Goal: Task Accomplishment & Management: Manage account settings

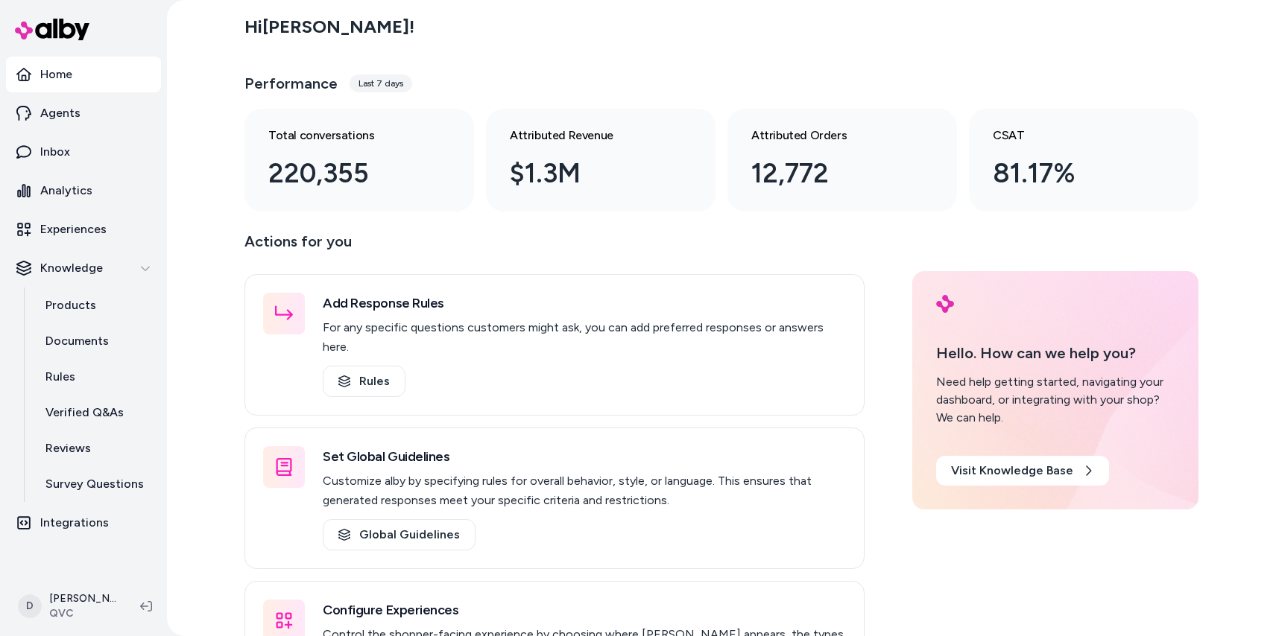
click at [557, 57] on div "Hi [PERSON_NAME] ! Performance Last 7 days Total conversations 220,355 Attribut…" at bounding box center [721, 109] width 954 height 206
click at [626, 24] on div "Hi [PERSON_NAME] !" at bounding box center [721, 27] width 954 height 42
click at [914, 59] on div "Hi [PERSON_NAME] ! Performance Last 7 days Total conversations 220,355 Attribut…" at bounding box center [721, 109] width 954 height 206
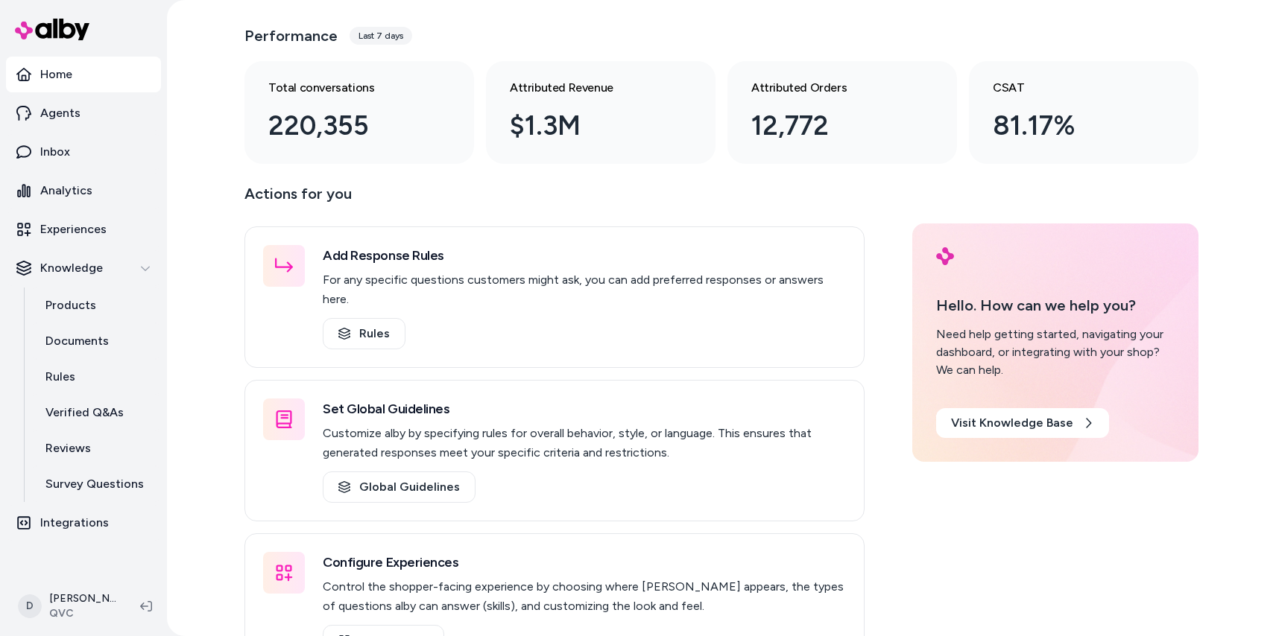
scroll to position [82, 0]
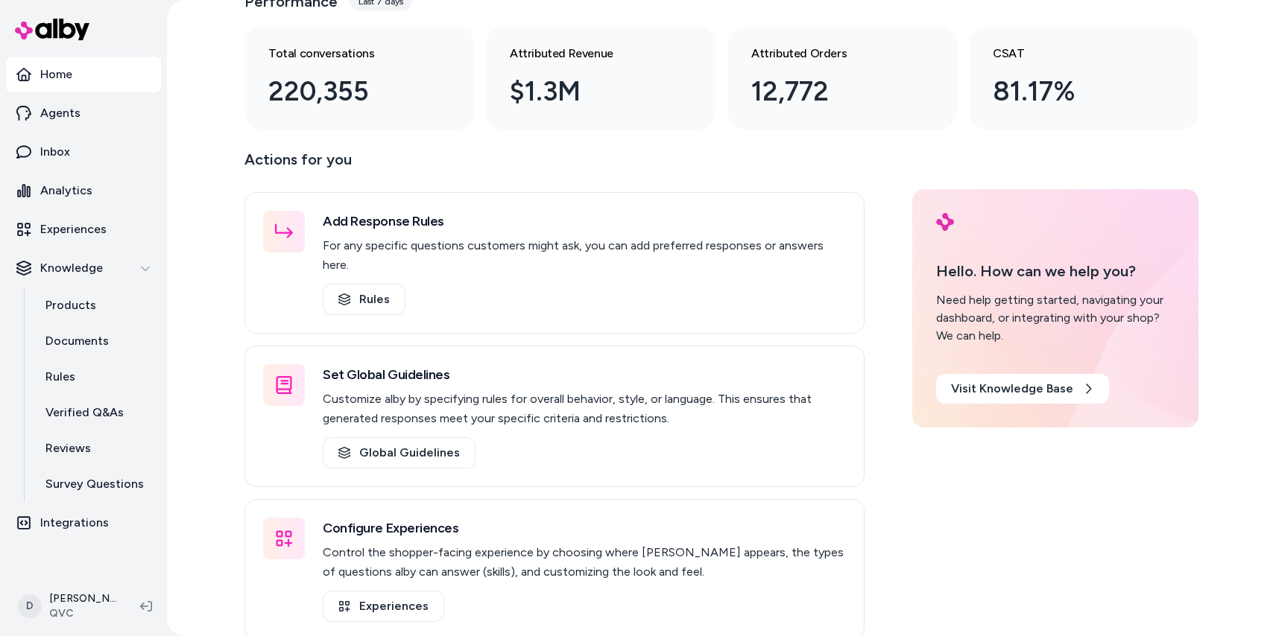
click at [197, 159] on div "Hi [PERSON_NAME] ! Performance Last 7 days Total conversations 220,355 Attribut…" at bounding box center [721, 318] width 1109 height 636
click at [66, 222] on p "Experiences" at bounding box center [73, 230] width 66 height 18
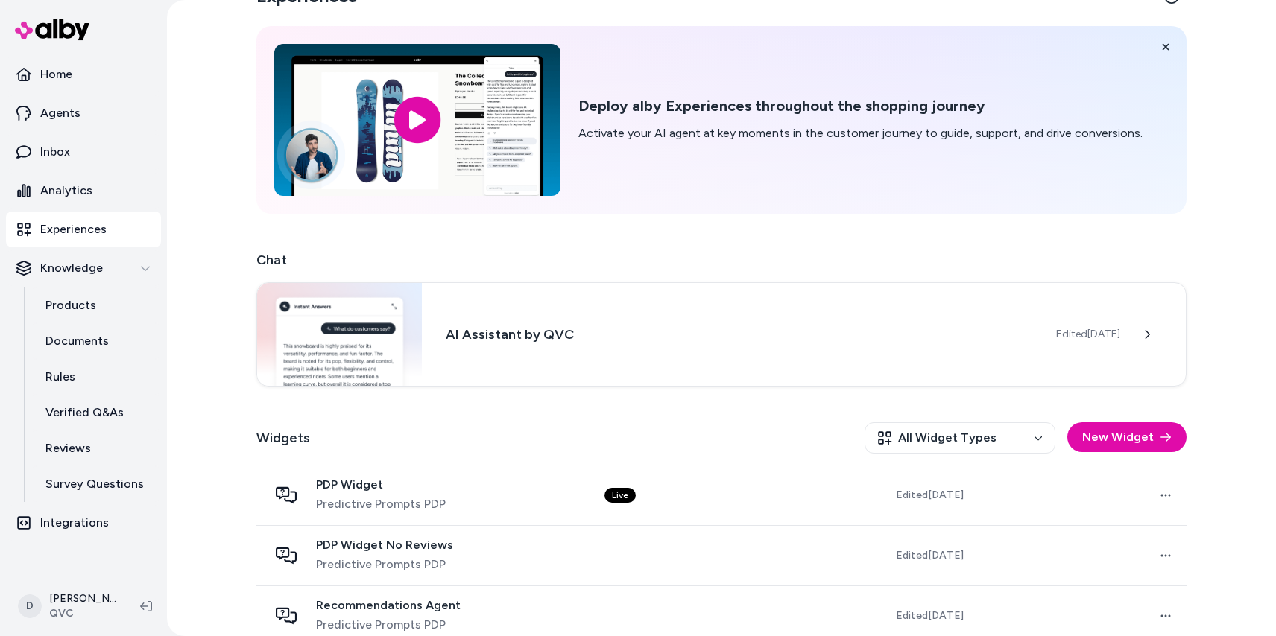
scroll to position [283, 0]
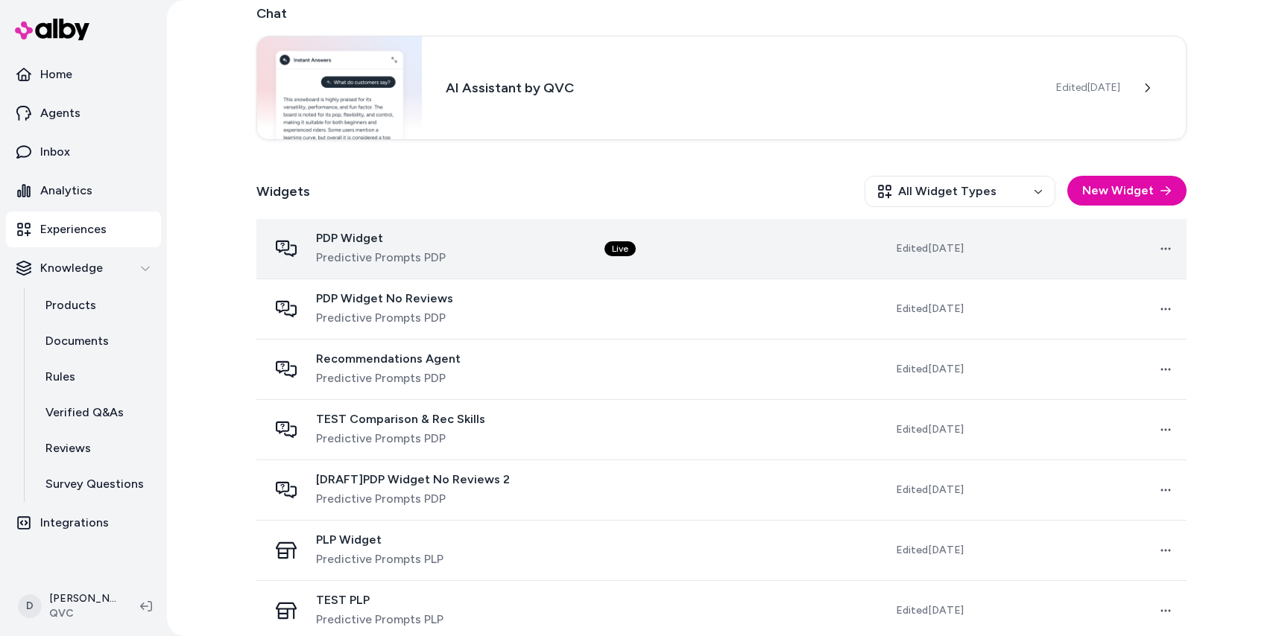
click at [339, 240] on span "PDP Widget" at bounding box center [381, 238] width 130 height 15
click at [346, 235] on span "PDP Widget" at bounding box center [381, 238] width 130 height 15
click at [607, 258] on td "Live" at bounding box center [697, 249] width 211 height 60
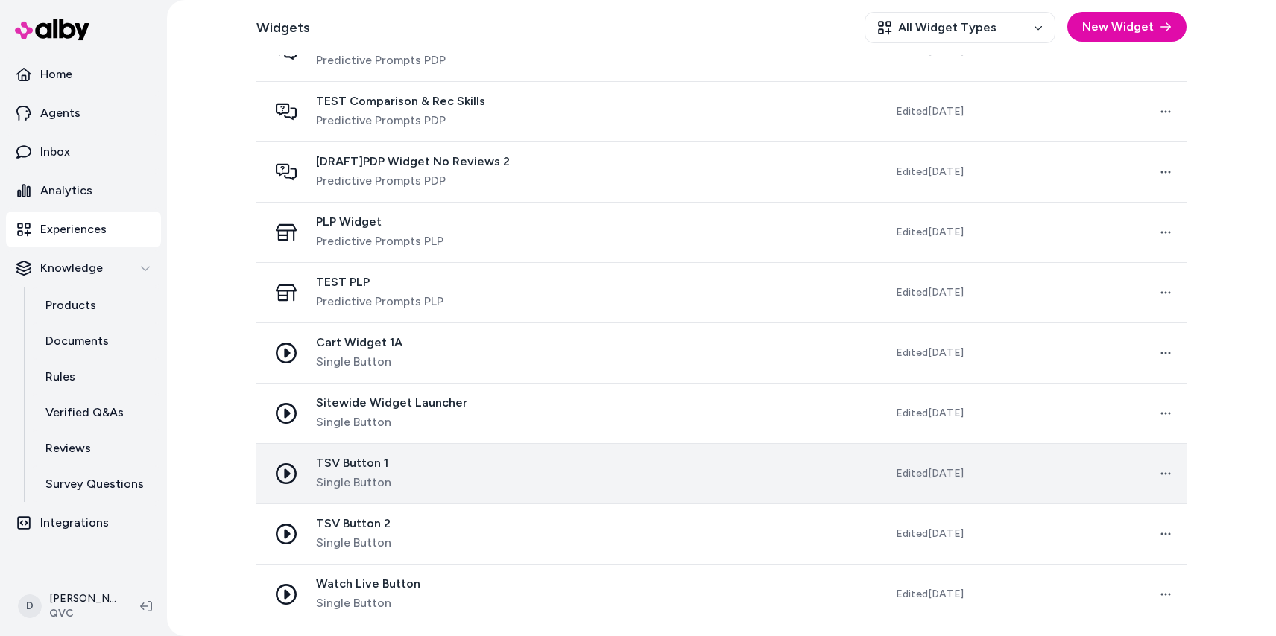
scroll to position [573, 0]
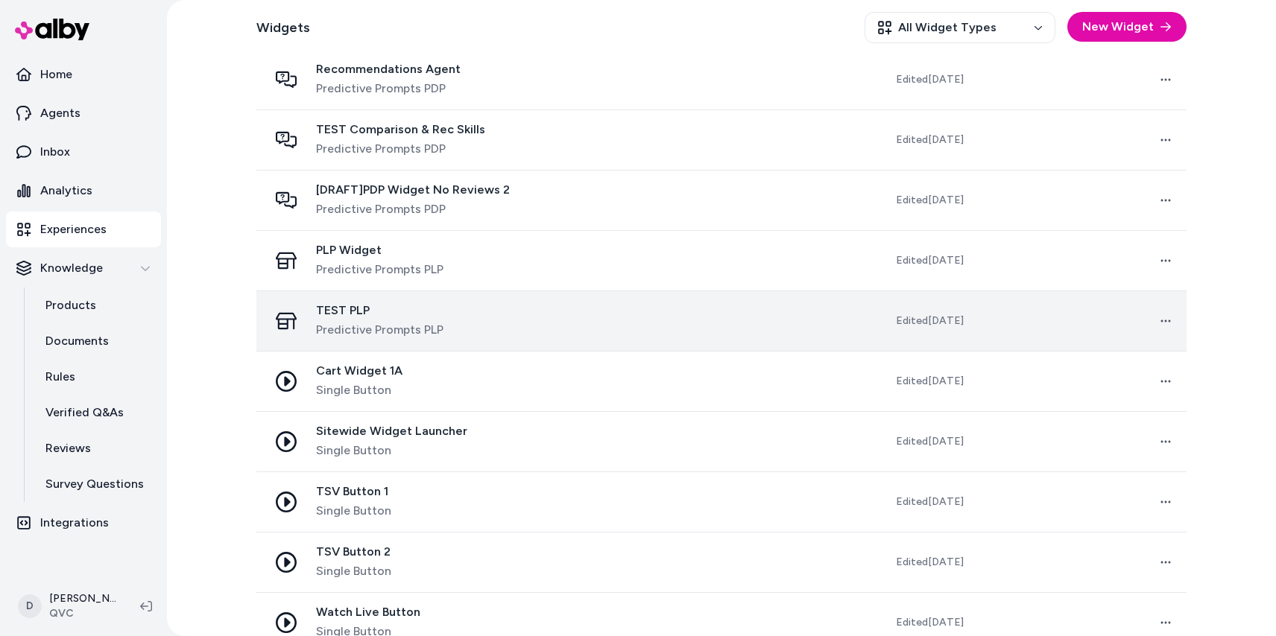
click at [356, 315] on span "TEST PLP" at bounding box center [379, 310] width 127 height 15
click at [347, 309] on span "TEST PLP" at bounding box center [379, 310] width 127 height 15
click at [276, 317] on icon at bounding box center [286, 321] width 21 height 16
click at [713, 309] on td at bounding box center [697, 321] width 211 height 60
click at [1165, 315] on html "Home Agents Inbox Analytics Experiences Knowledge Products Documents Rules Veri…" at bounding box center [638, 318] width 1276 height 636
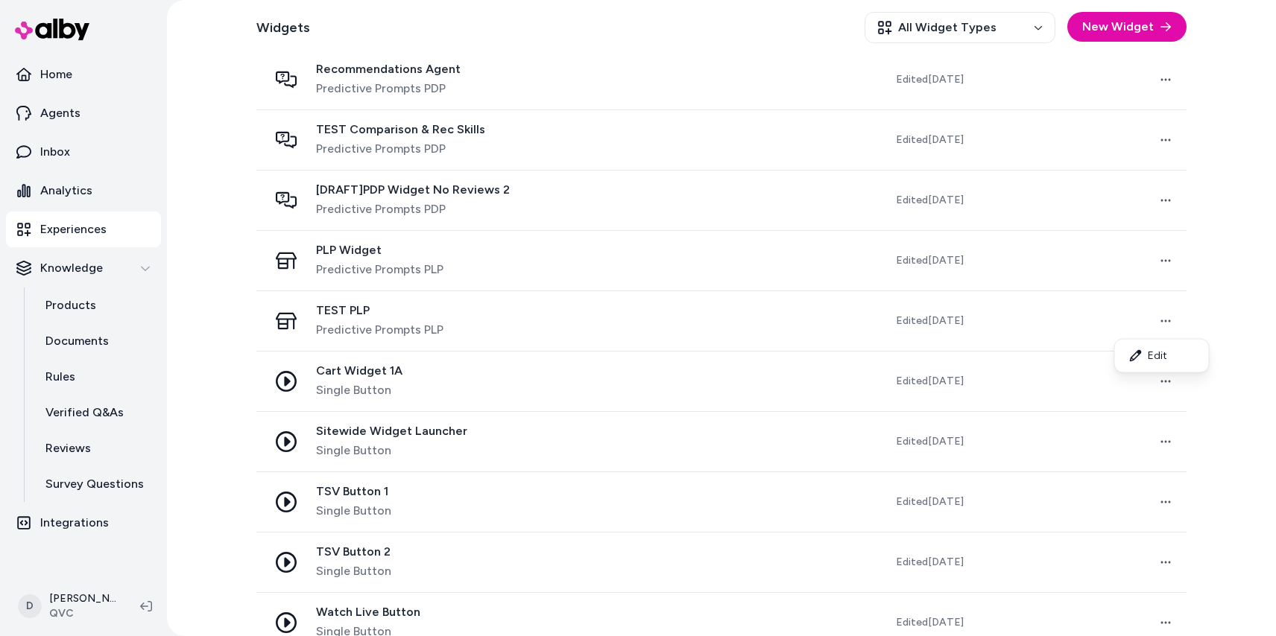
click at [872, 326] on html "Home Agents Inbox Analytics Experiences Knowledge Products Documents Rules Veri…" at bounding box center [638, 318] width 1276 height 636
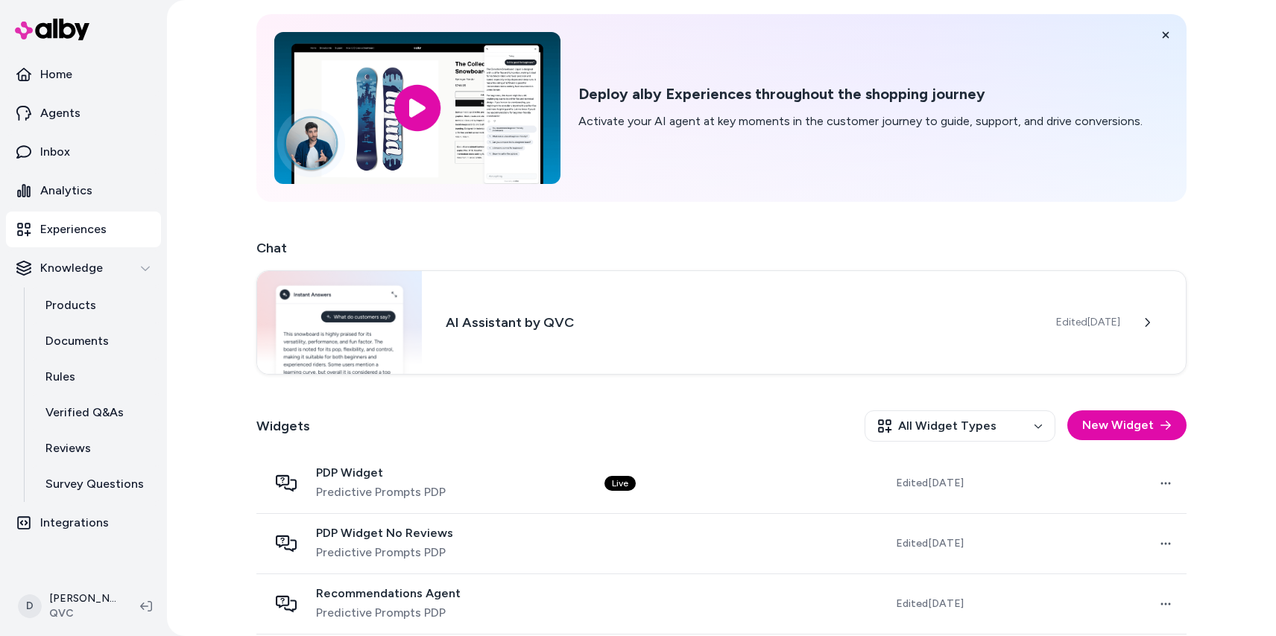
scroll to position [222, 0]
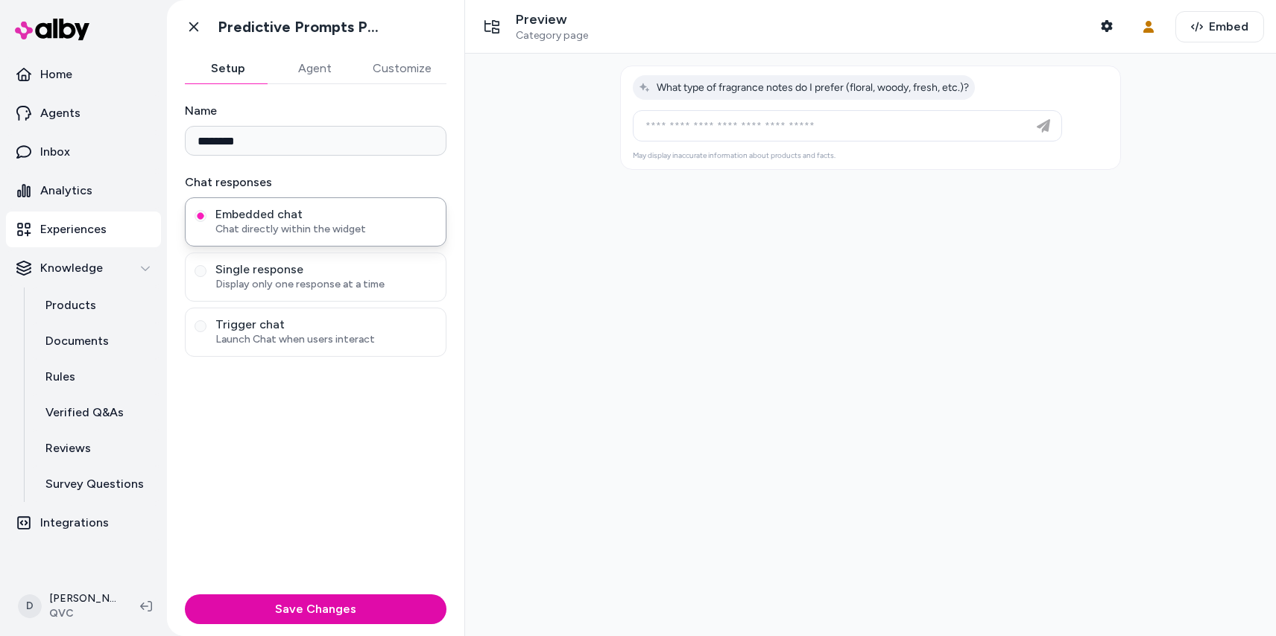
click at [295, 78] on button "Agent" at bounding box center [314, 69] width 86 height 30
click at [228, 75] on button "Setup" at bounding box center [228, 69] width 86 height 30
click at [287, 73] on button "Agent" at bounding box center [314, 69] width 86 height 30
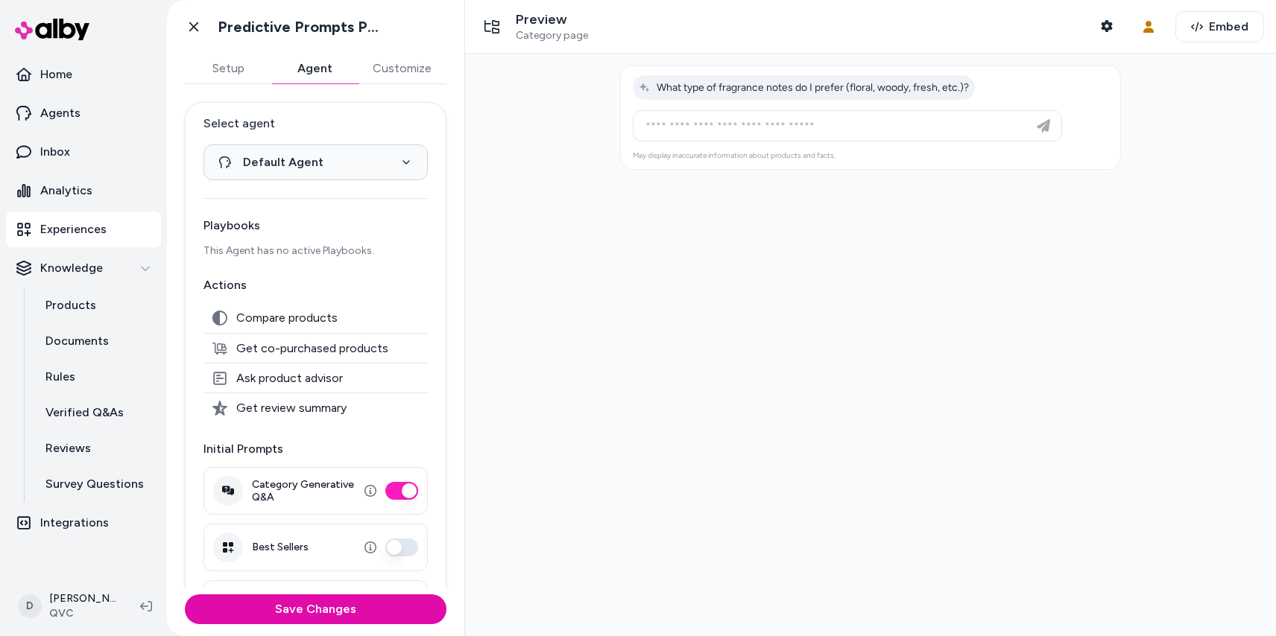
click at [387, 63] on button "Customize" at bounding box center [402, 69] width 89 height 30
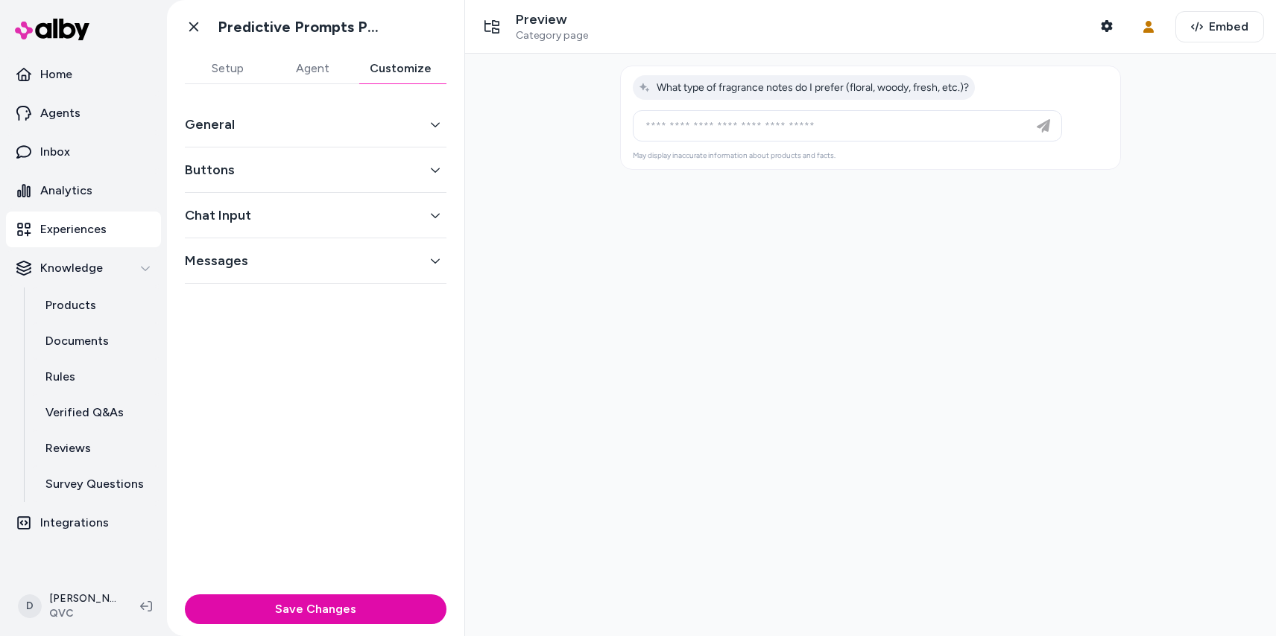
click at [299, 76] on button "Agent" at bounding box center [312, 69] width 85 height 30
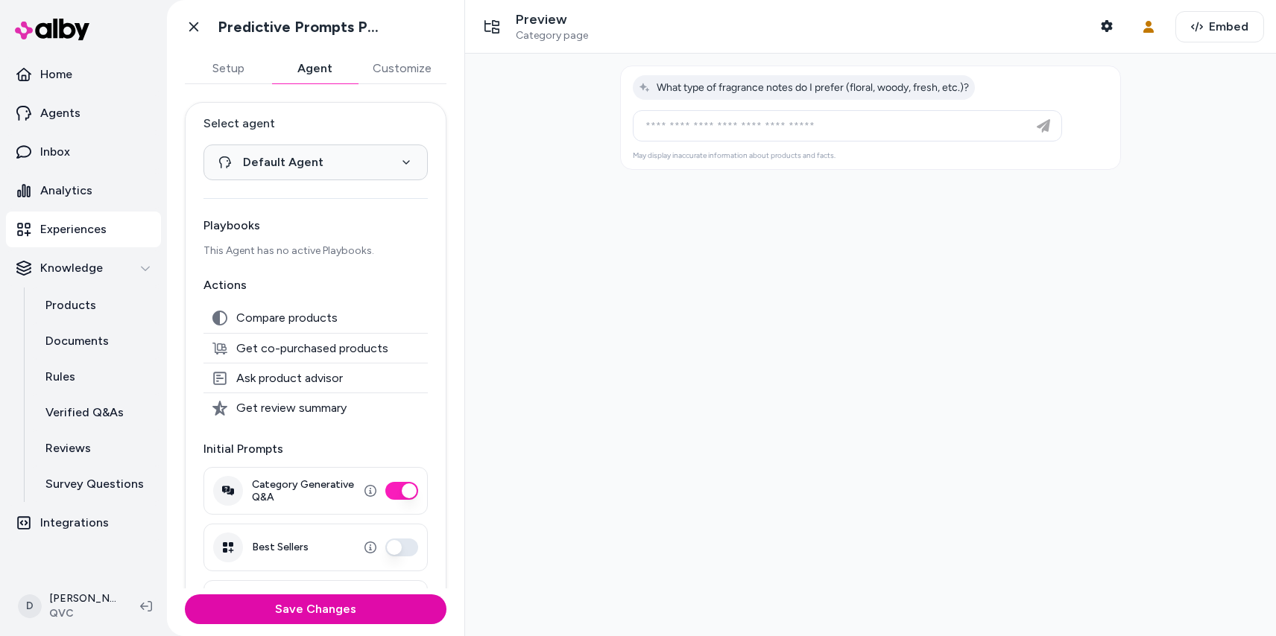
click at [423, 65] on button "Customize" at bounding box center [402, 69] width 89 height 30
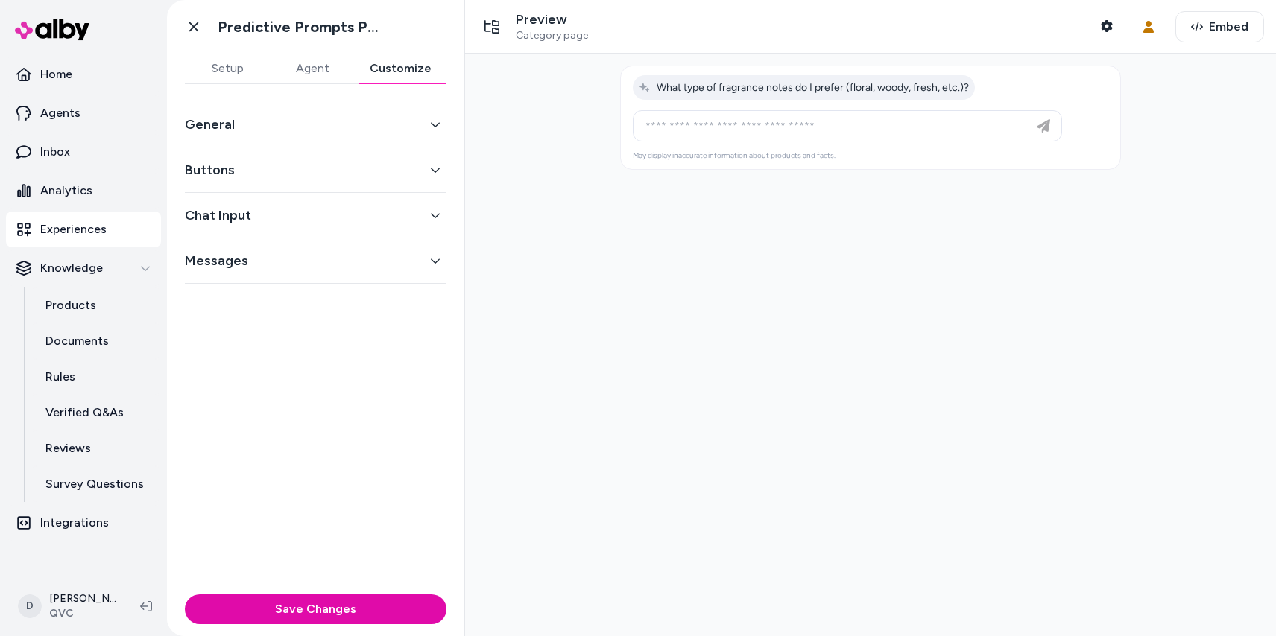
click at [334, 67] on button "Agent" at bounding box center [312, 69] width 85 height 30
